Goal: Information Seeking & Learning: Learn about a topic

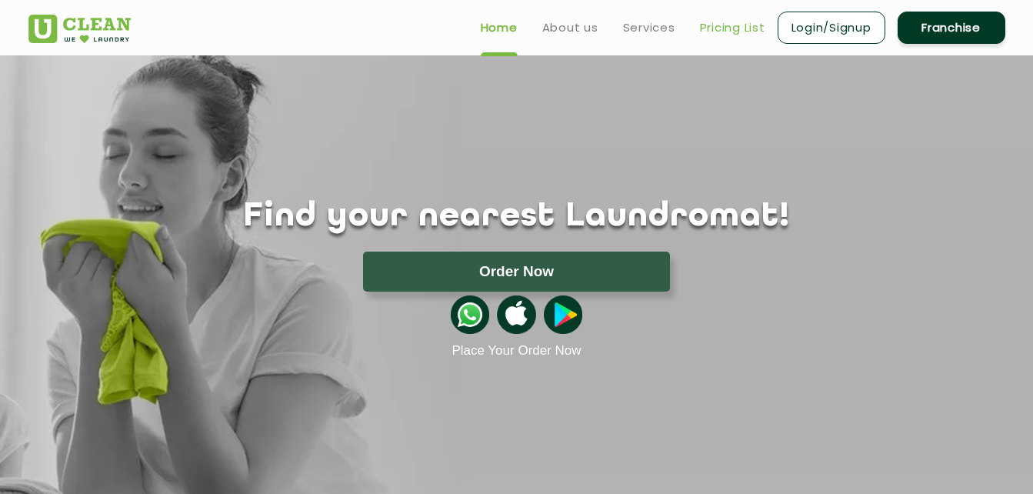
click at [739, 28] on link "Pricing List" at bounding box center [732, 27] width 65 height 18
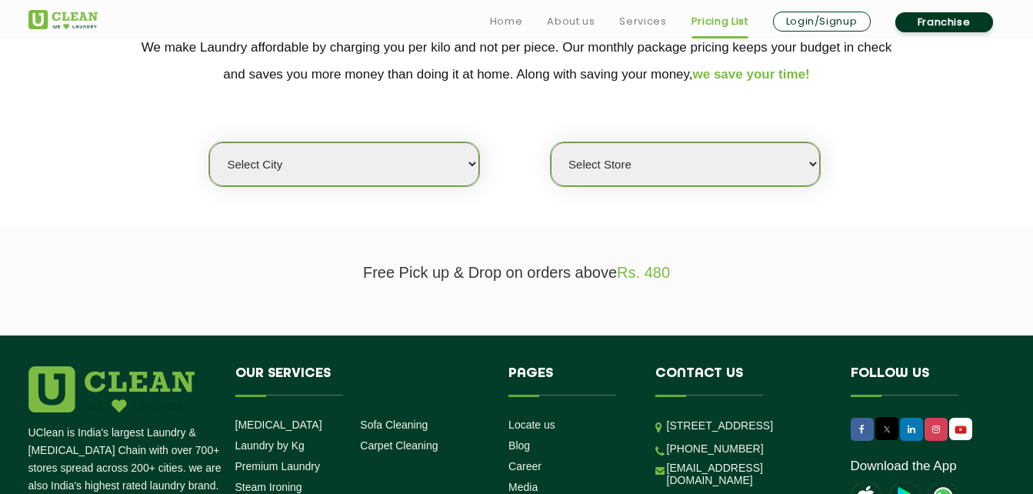
scroll to position [380, 0]
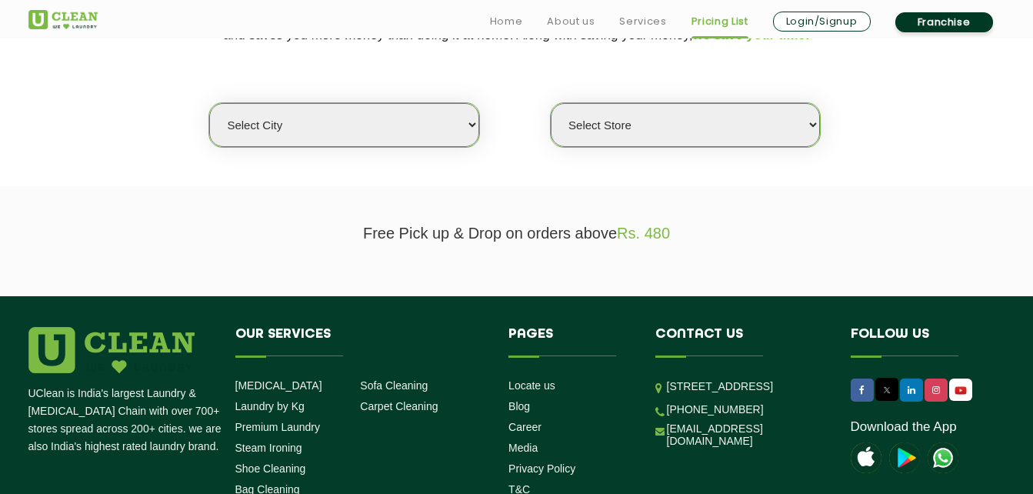
click at [407, 139] on select "Select city [GEOGRAPHIC_DATA] [GEOGRAPHIC_DATA] [GEOGRAPHIC_DATA] [GEOGRAPHIC_D…" at bounding box center [343, 125] width 269 height 44
select select "23"
click at [209, 103] on select "Select city [GEOGRAPHIC_DATA] [GEOGRAPHIC_DATA] [GEOGRAPHIC_DATA] [GEOGRAPHIC_D…" at bounding box center [343, 125] width 269 height 44
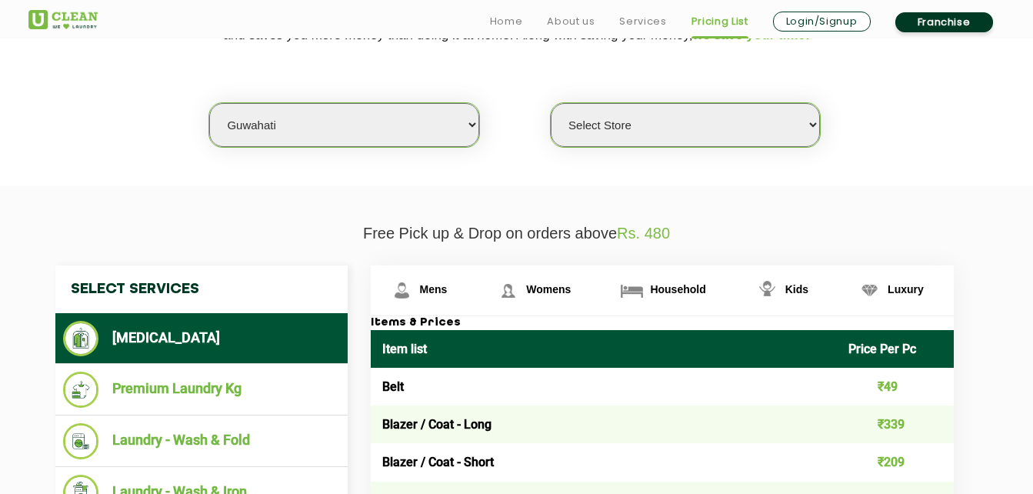
click at [632, 136] on select "Select Store UClean [PERSON_NAME] UClean Ghoramara UClean Narengi UClean Ulubar…" at bounding box center [685, 125] width 269 height 44
select select "550"
click at [551, 103] on select "Select Store UClean [PERSON_NAME] UClean Ghoramara UClean Narengi UClean Ulubar…" at bounding box center [685, 125] width 269 height 44
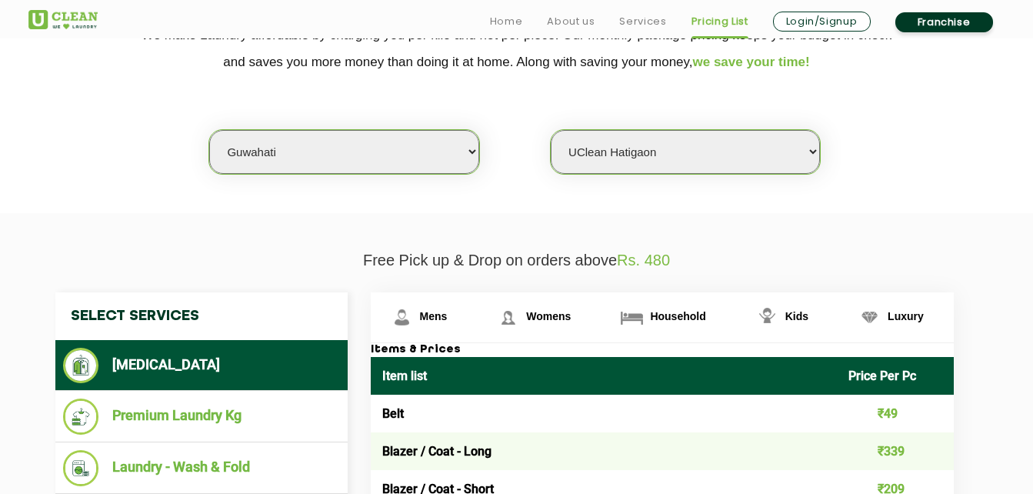
scroll to position [376, 0]
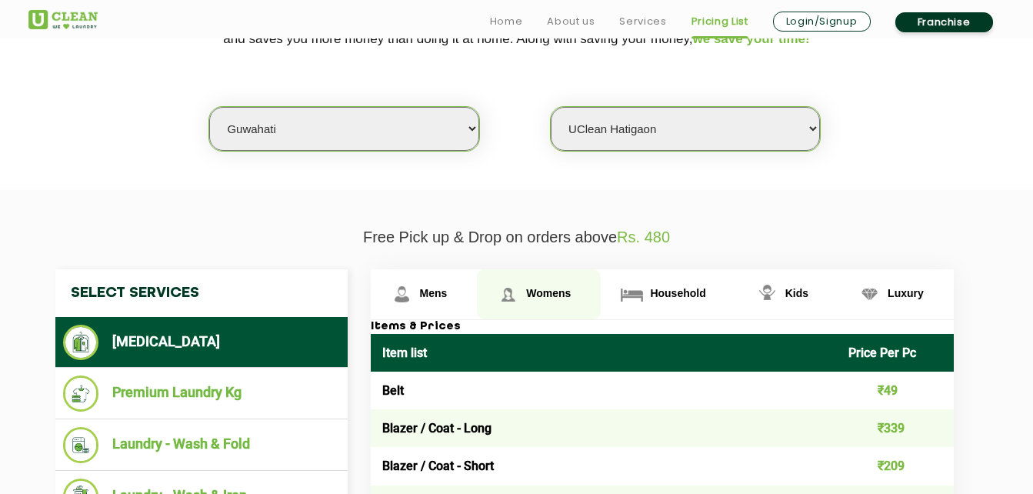
click at [448, 291] on span "Womens" at bounding box center [434, 293] width 28 height 12
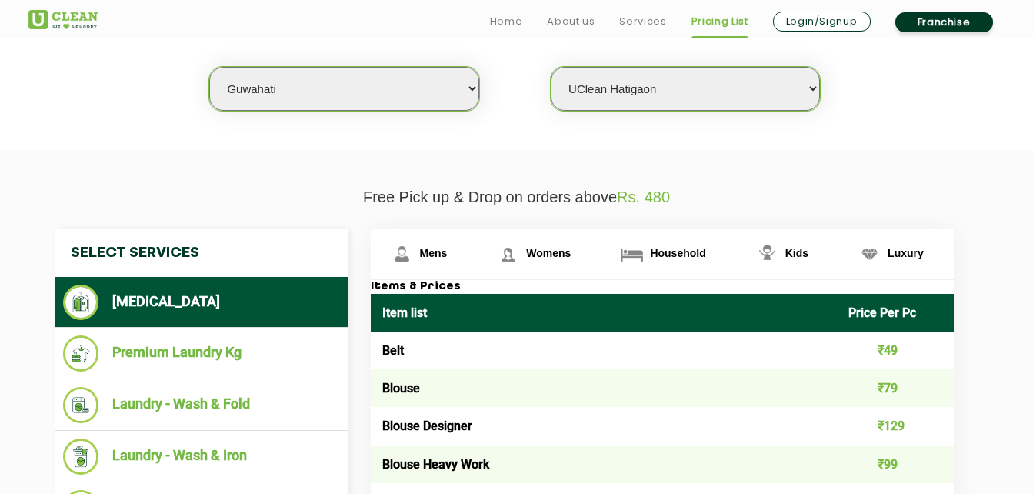
scroll to position [402, 0]
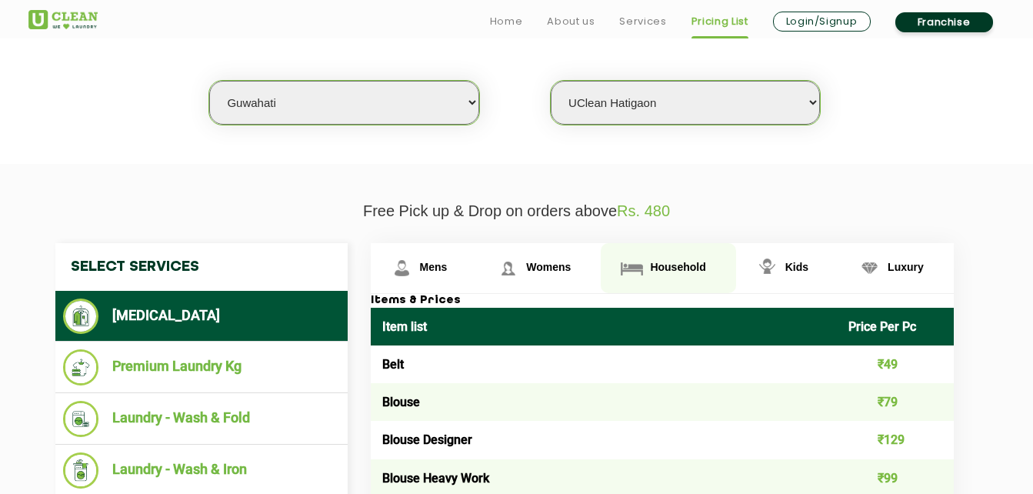
click at [478, 275] on link "Household" at bounding box center [424, 268] width 107 height 50
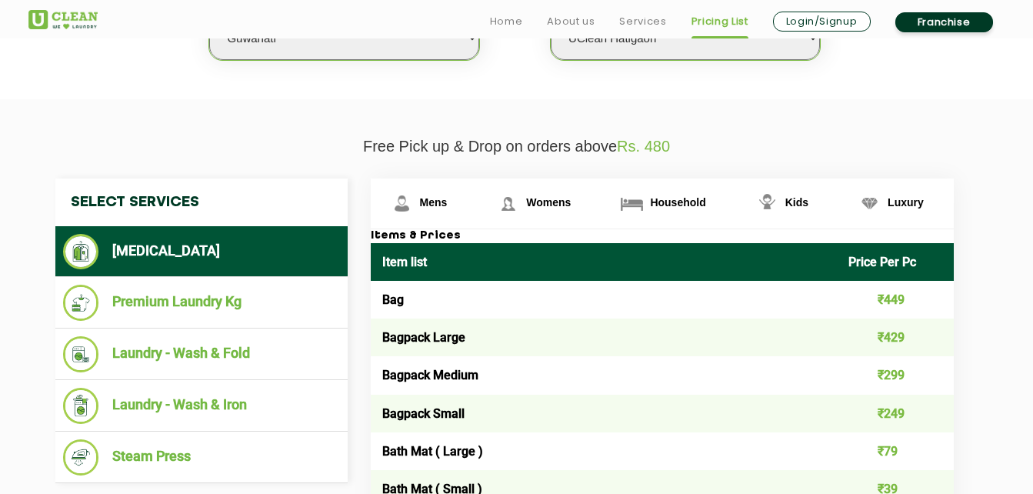
scroll to position [466, 0]
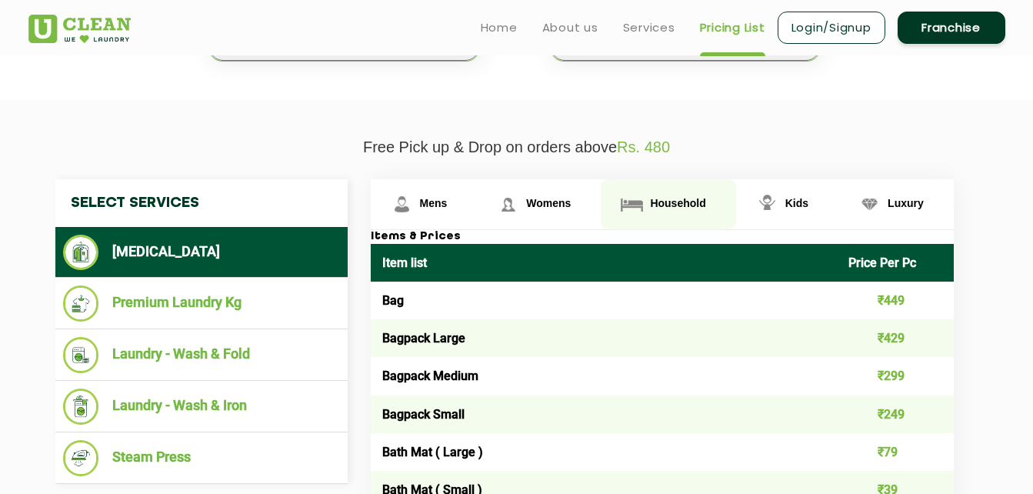
click at [684, 204] on span "Household" at bounding box center [677, 203] width 55 height 12
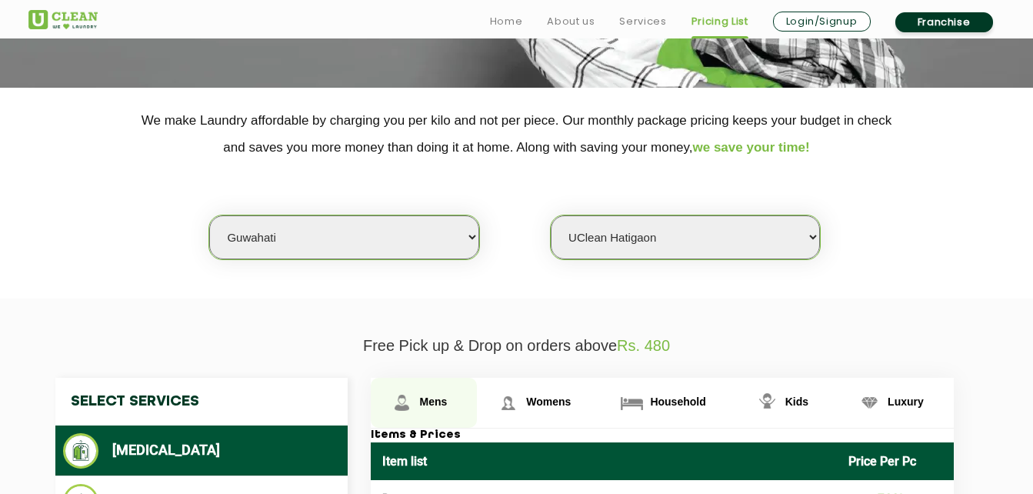
scroll to position [424, 0]
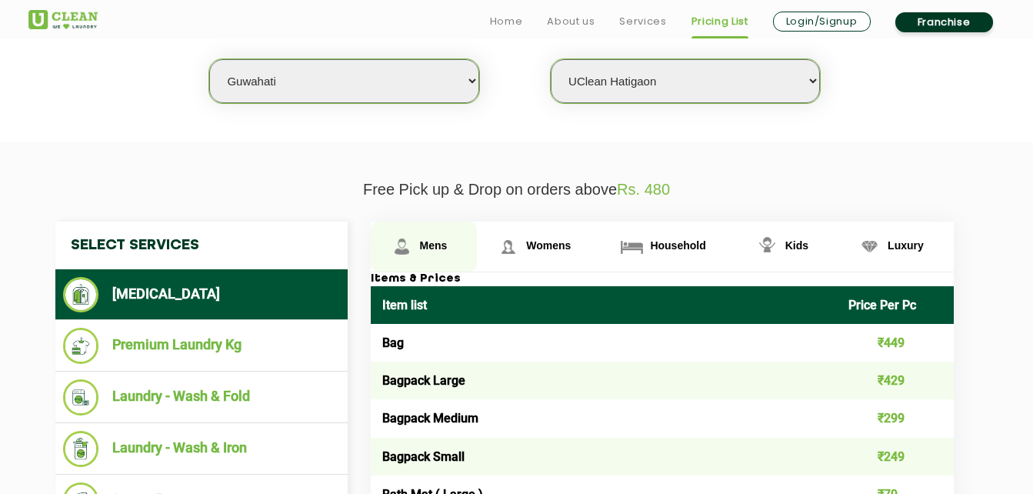
click at [416, 238] on link "Mens" at bounding box center [424, 247] width 107 height 50
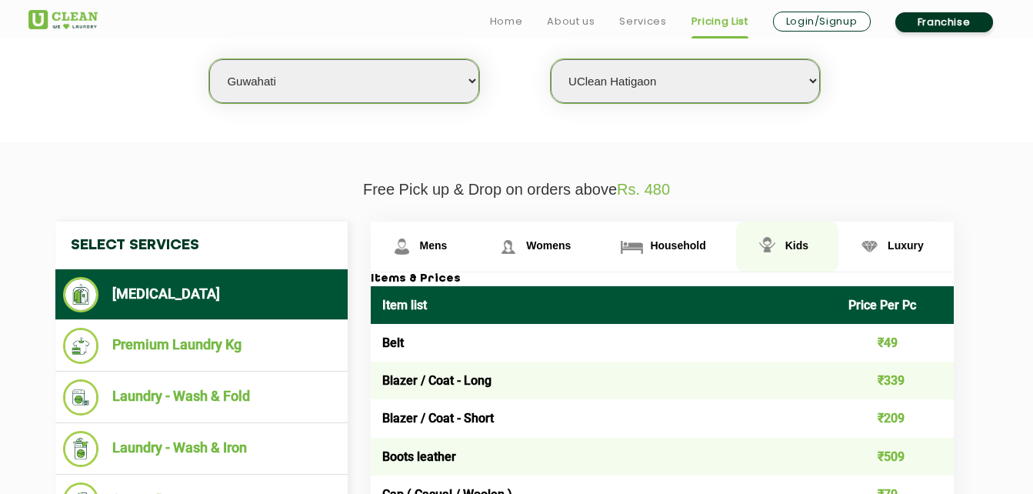
click at [478, 237] on link "Kids" at bounding box center [424, 247] width 107 height 50
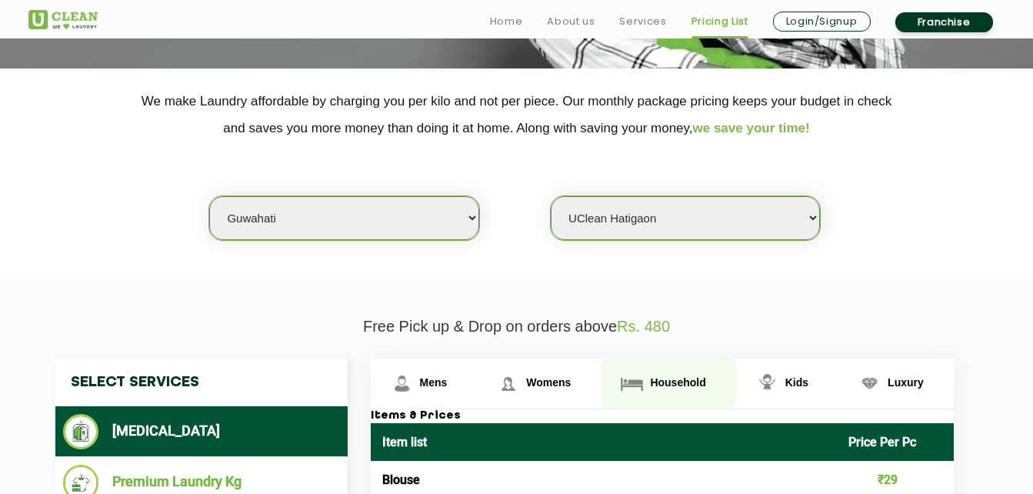
scroll to position [412, 0]
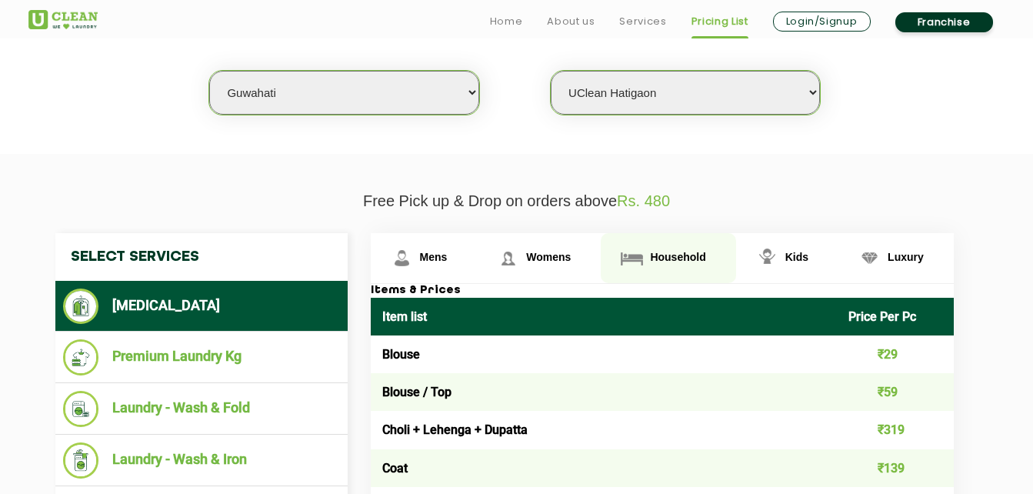
click at [478, 245] on link "Household" at bounding box center [424, 258] width 107 height 50
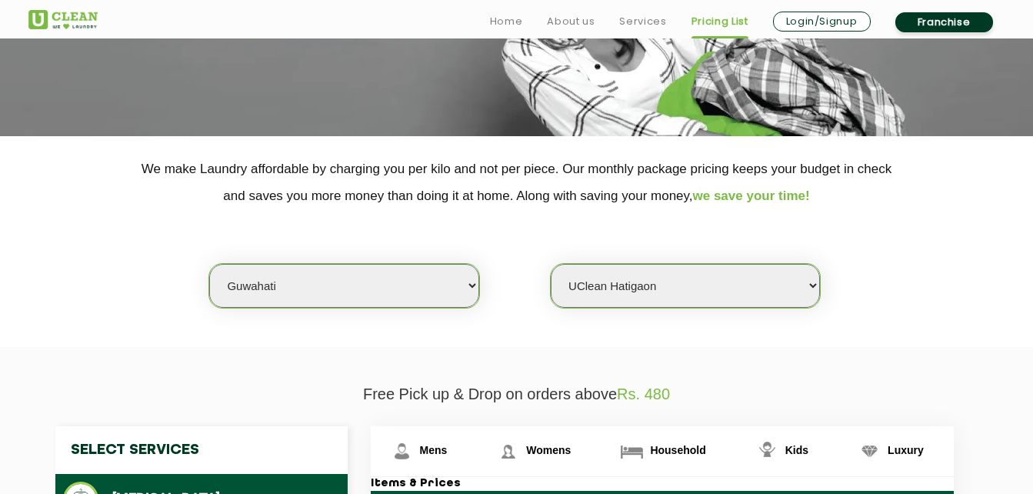
scroll to position [321, 0]
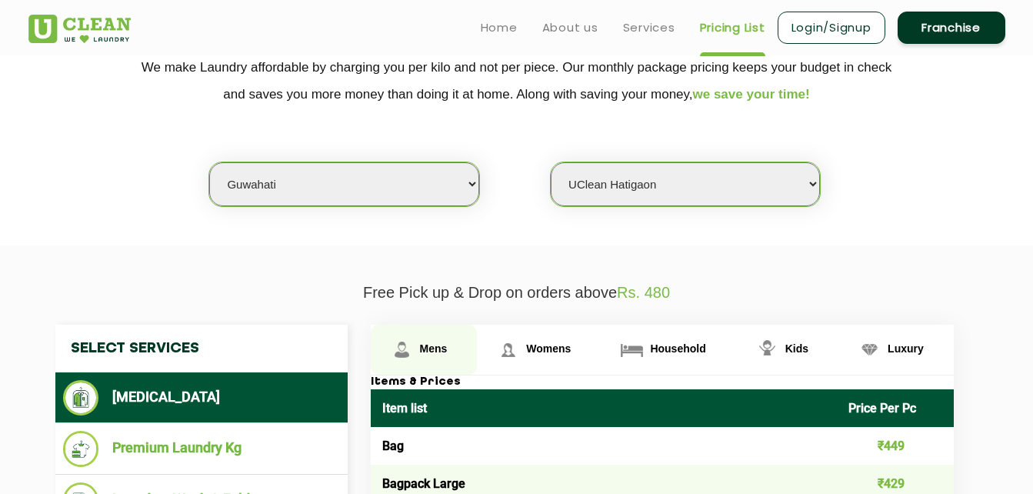
click at [436, 355] on span "Mens" at bounding box center [434, 348] width 28 height 12
click at [429, 342] on span "Mens" at bounding box center [434, 348] width 28 height 12
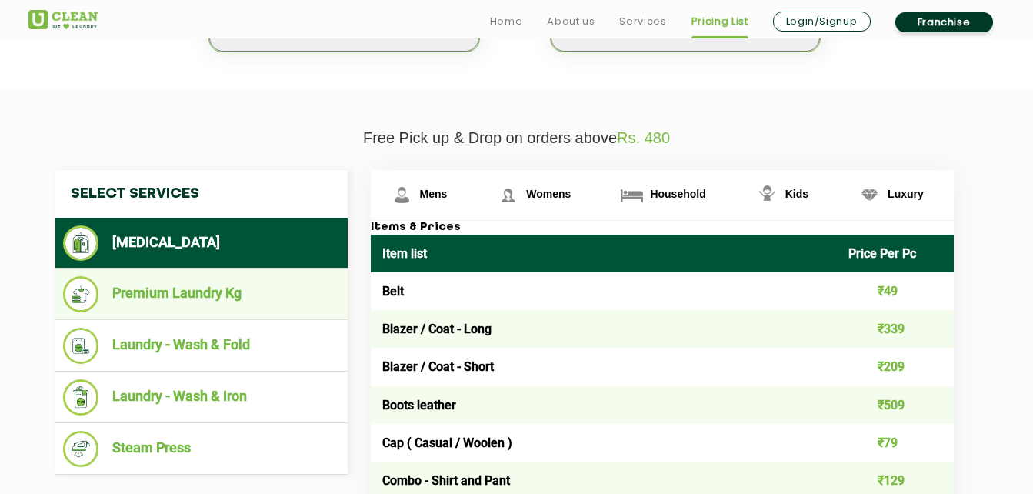
scroll to position [526, 0]
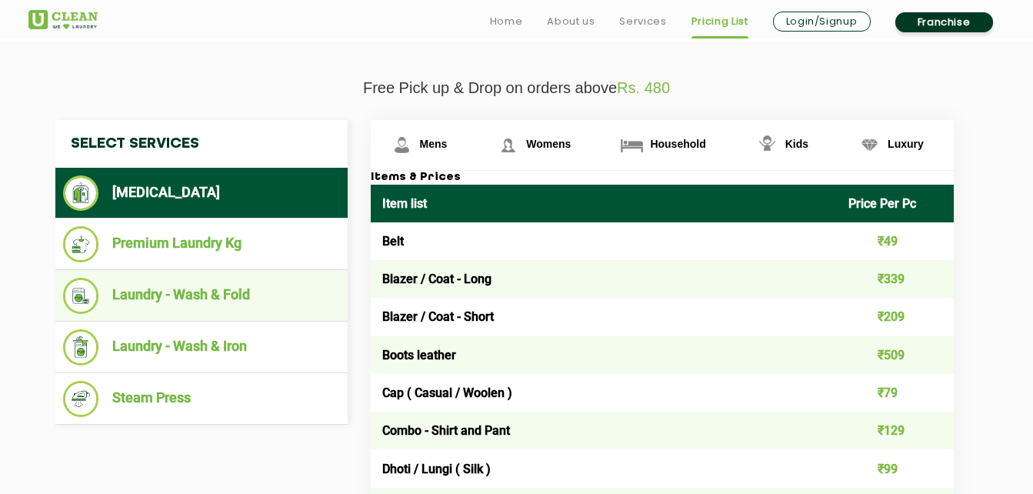
click at [197, 296] on li "Laundry - Wash & Fold" at bounding box center [201, 296] width 277 height 36
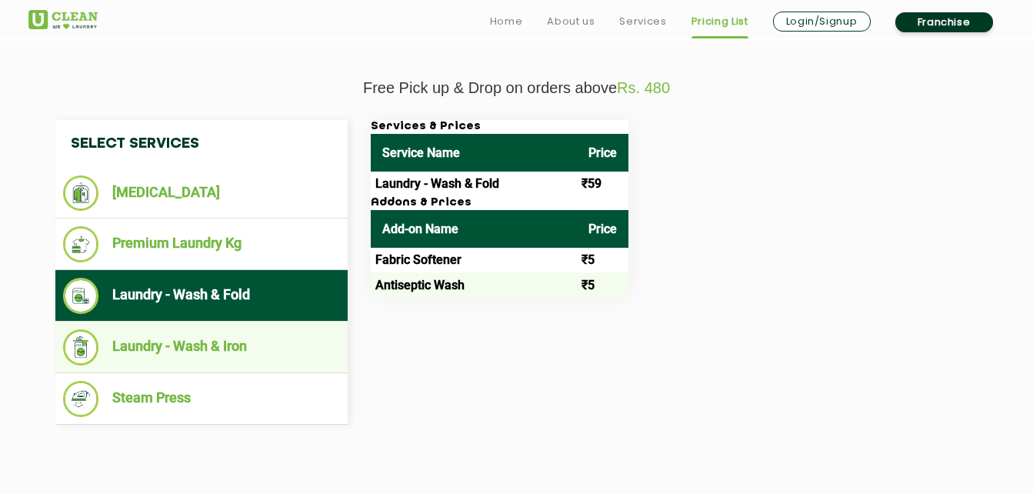
click at [213, 344] on li "Laundry - Wash & Iron" at bounding box center [201, 347] width 277 height 36
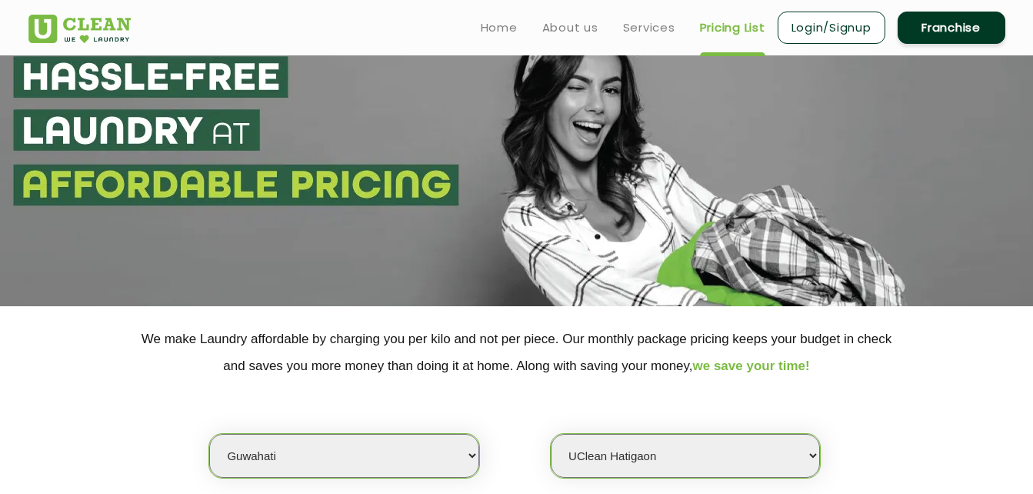
scroll to position [0, 0]
